Goal: Find specific page/section: Find specific page/section

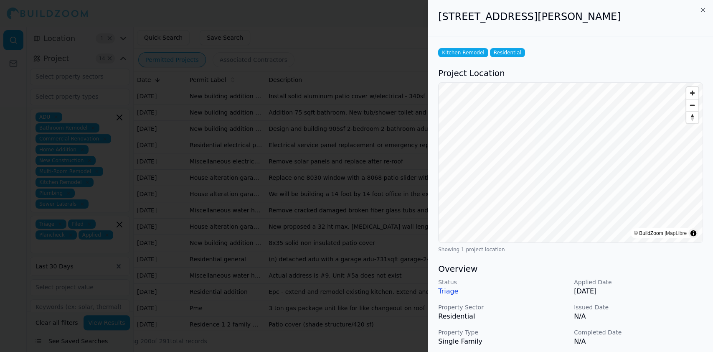
scroll to position [1726, 0]
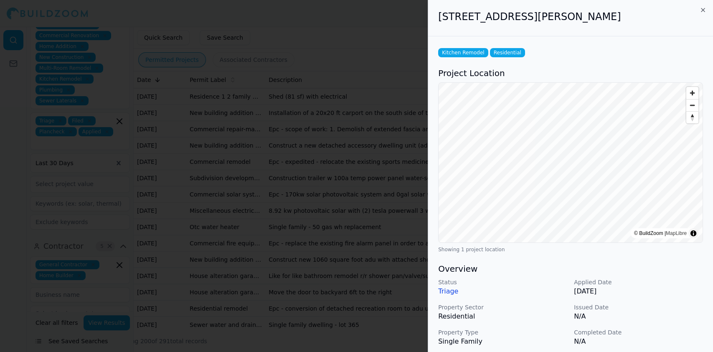
click at [254, 168] on div at bounding box center [356, 176] width 713 height 352
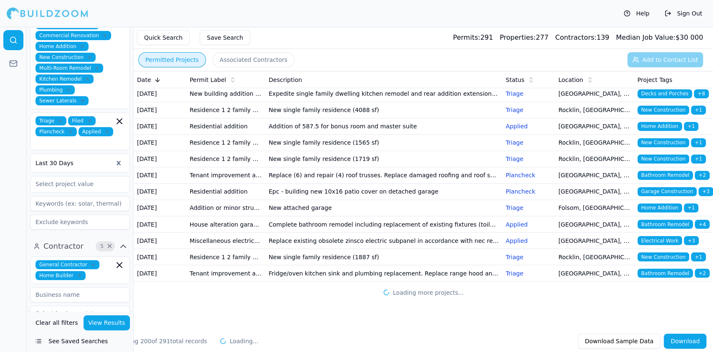
scroll to position [3128, 0]
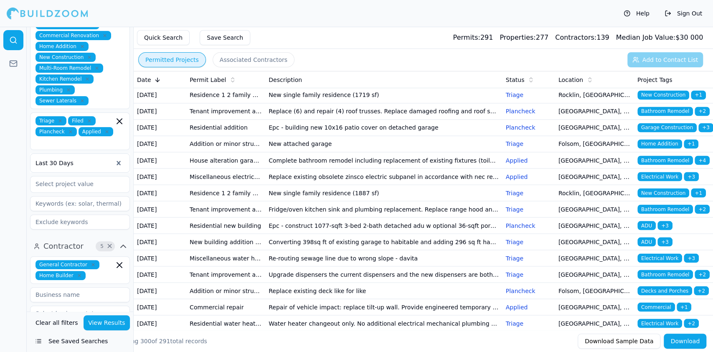
click at [378, 16] on div "Help Sign Out" at bounding box center [356, 13] width 713 height 27
